Goal: Obtain resource: Download file/media

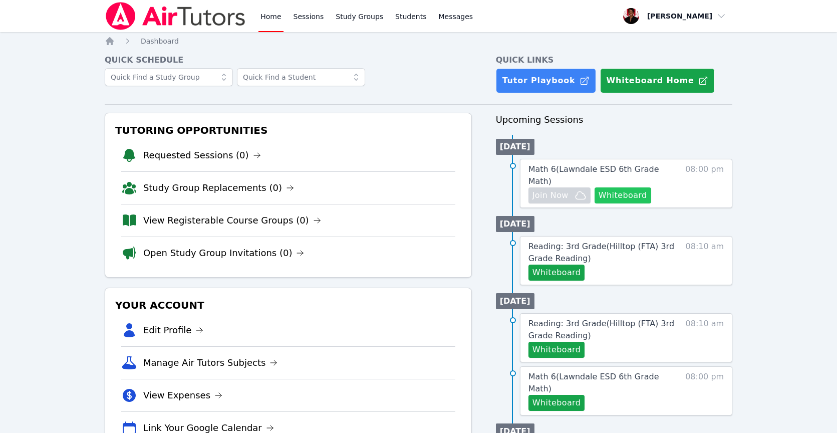
click at [626, 187] on button "Whiteboard" at bounding box center [623, 195] width 57 height 16
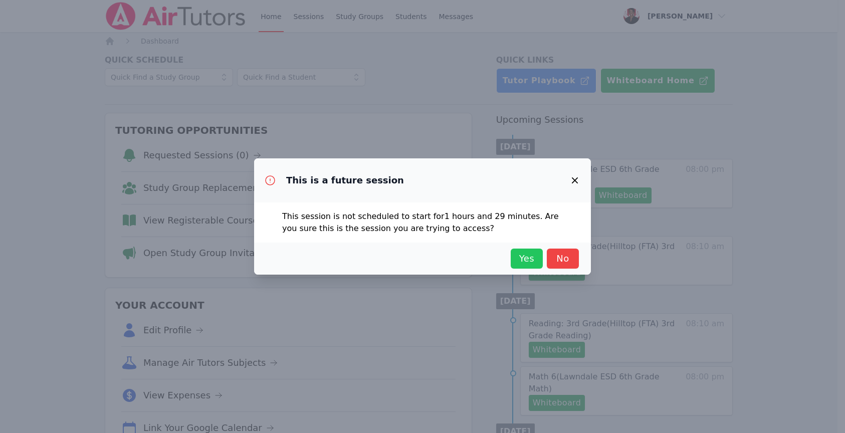
click at [521, 259] on span "Yes" at bounding box center [526, 258] width 22 height 14
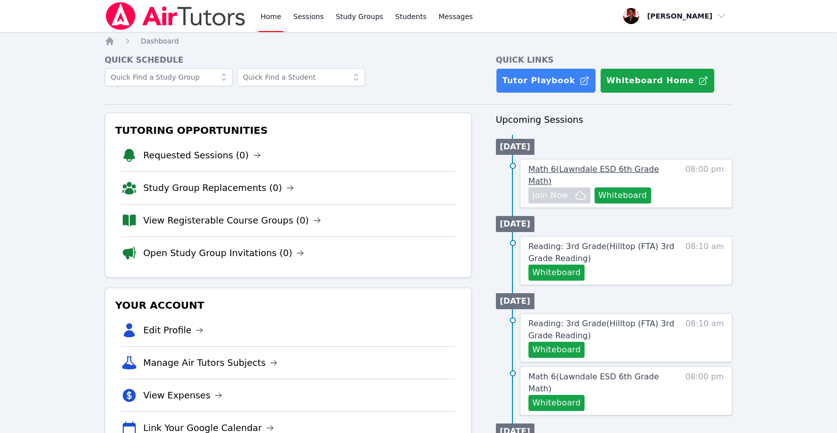
click at [591, 164] on span "Math 6 ( Lawndale ESD 6th Grade Math )" at bounding box center [593, 175] width 131 height 22
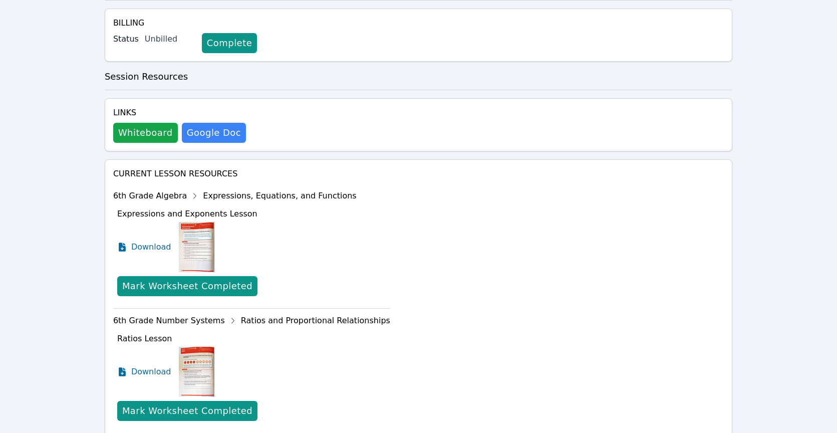
scroll to position [331, 0]
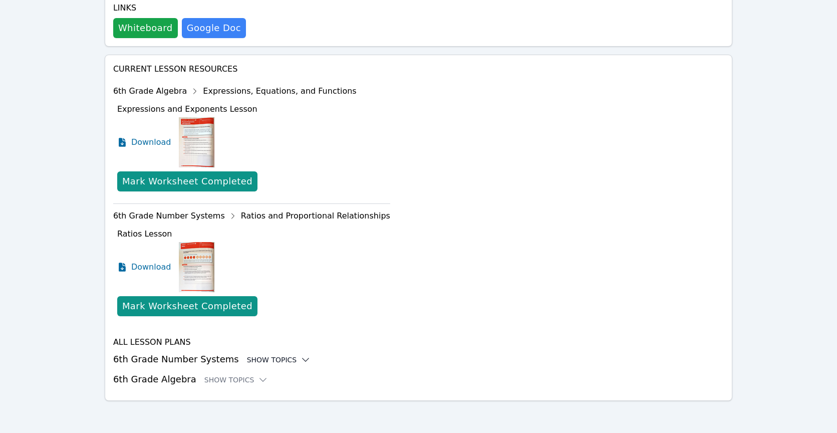
click at [247, 356] on div "Show Topics" at bounding box center [279, 360] width 64 height 10
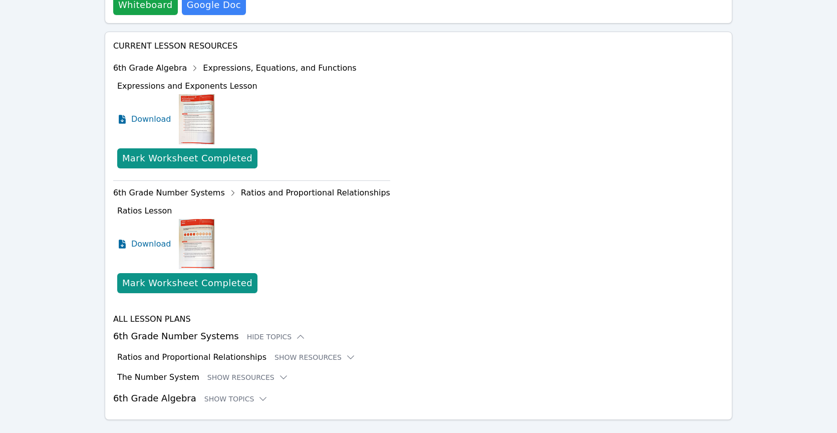
scroll to position [373, 0]
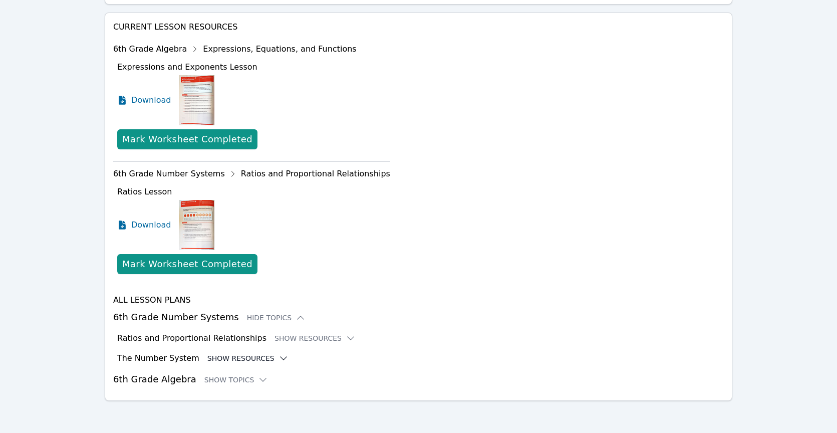
click at [279, 355] on icon at bounding box center [284, 358] width 10 height 10
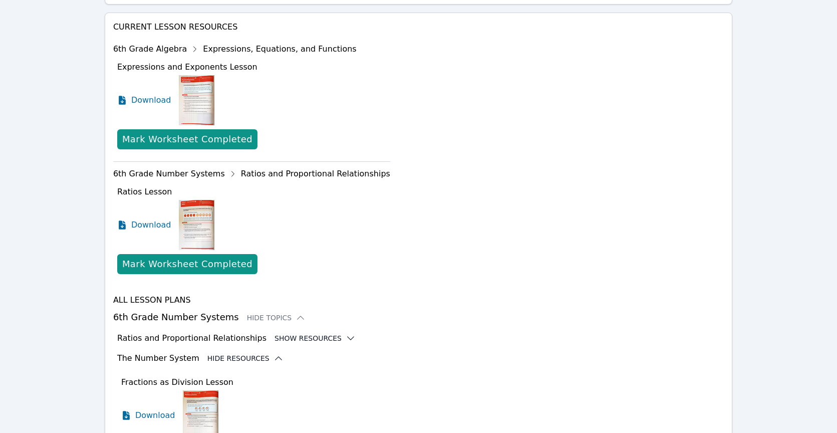
click at [283, 335] on button "Show Resources" at bounding box center [315, 338] width 81 height 10
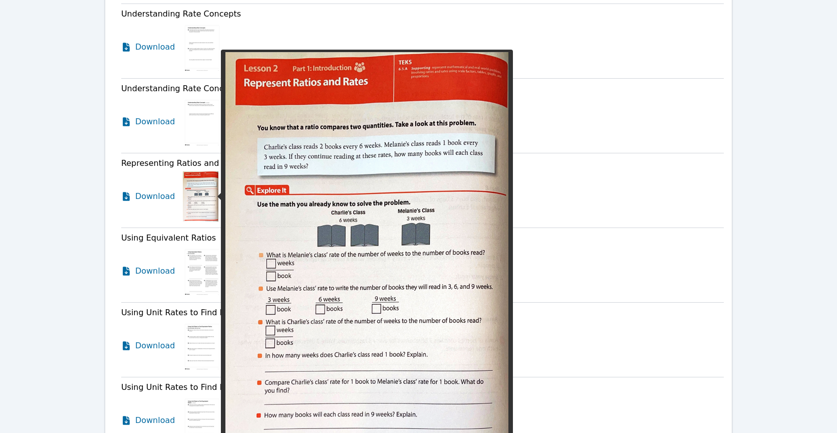
scroll to position [719, 0]
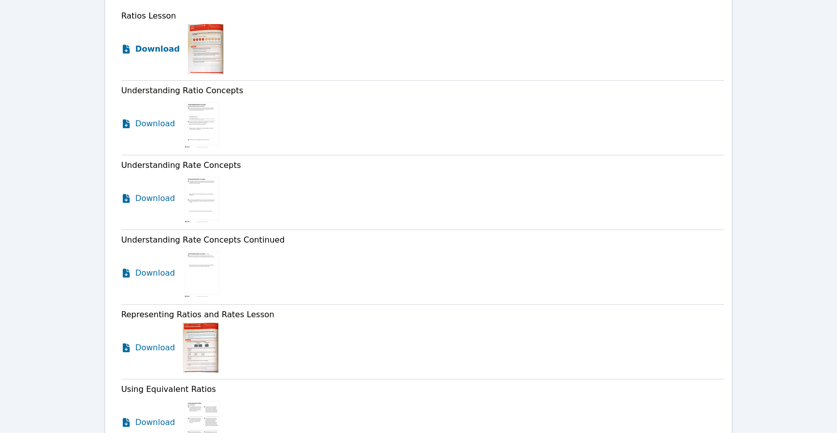
click at [171, 49] on span "Download" at bounding box center [157, 49] width 45 height 12
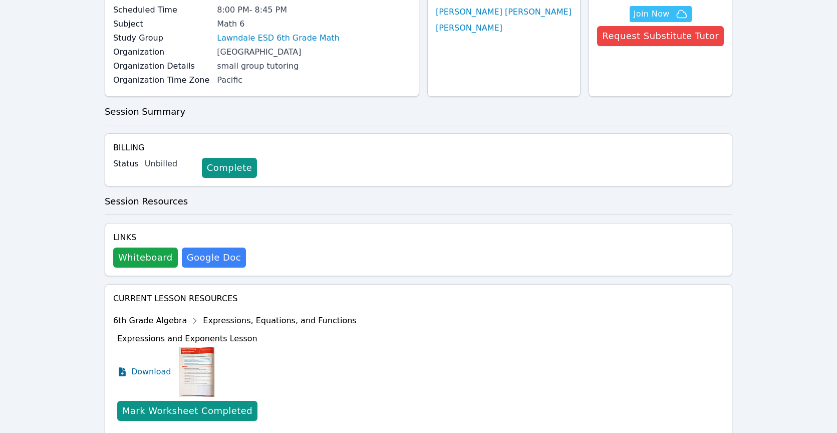
scroll to position [0, 0]
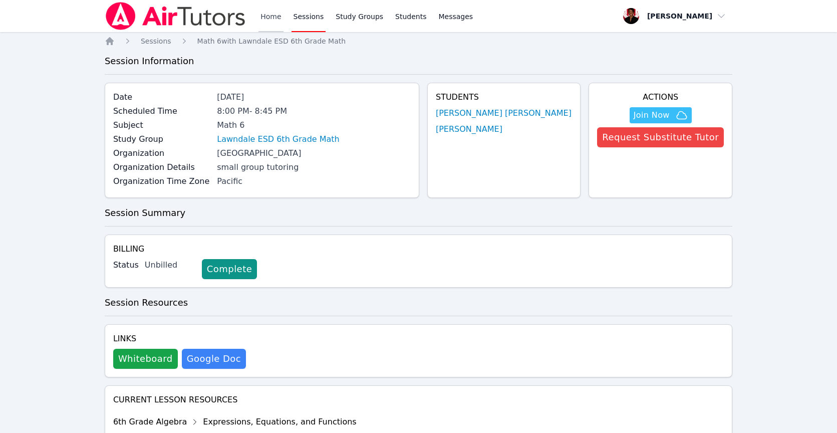
click at [264, 20] on link "Home" at bounding box center [270, 16] width 25 height 32
